Goal: Information Seeking & Learning: Learn about a topic

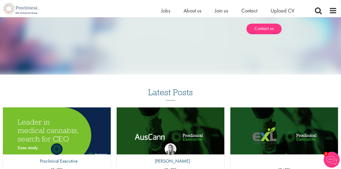
scroll to position [448, 0]
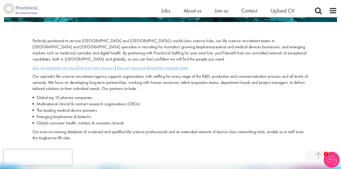
scroll to position [88, 0]
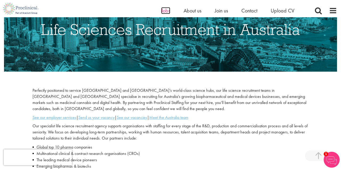
click at [167, 10] on span "Jobs" at bounding box center [165, 10] width 9 height 7
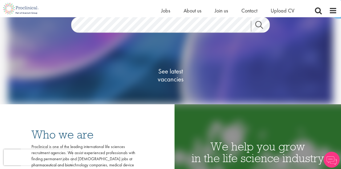
scroll to position [110, 0]
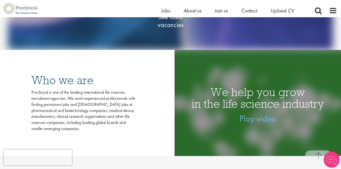
click at [161, 42] on link "See latest vacancies" at bounding box center [170, 21] width 53 height 59
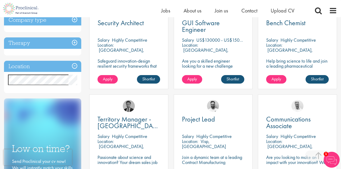
scroll to position [219, 0]
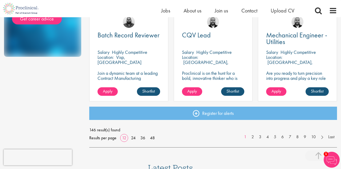
scroll to position [400, 0]
